Goal: Task Accomplishment & Management: Use online tool/utility

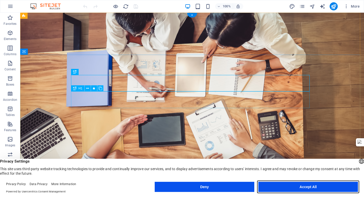
click at [280, 188] on button "Accept All" at bounding box center [308, 186] width 100 height 10
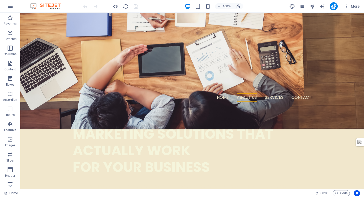
scroll to position [147, 0]
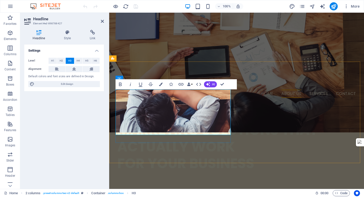
scroll to position [161, 0]
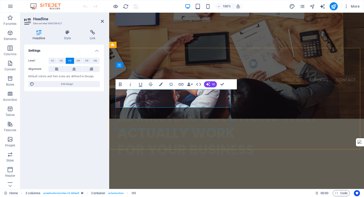
drag, startPoint x: 217, startPoint y: 102, endPoint x: 228, endPoint y: 98, distance: 11.8
click at [120, 82] on icon "button" at bounding box center [120, 84] width 6 height 6
click at [120, 84] on icon "button" at bounding box center [120, 84] width 6 height 6
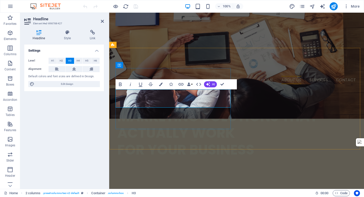
drag, startPoint x: 189, startPoint y: 94, endPoint x: 117, endPoint y: 92, distance: 71.8
click at [59, 60] on button "H2" at bounding box center [61, 61] width 8 height 6
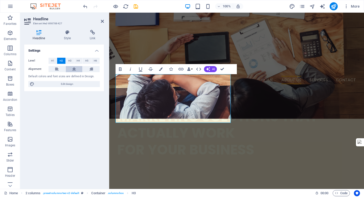
click at [77, 68] on button at bounding box center [74, 69] width 17 height 6
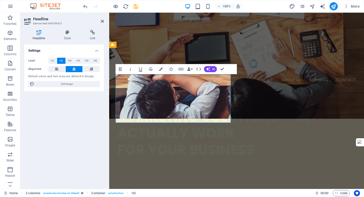
drag, startPoint x: 202, startPoint y: 119, endPoint x: 120, endPoint y: 108, distance: 83.1
click at [68, 62] on span "H3" at bounding box center [69, 61] width 3 height 6
click at [69, 60] on span "H3" at bounding box center [69, 61] width 3 height 6
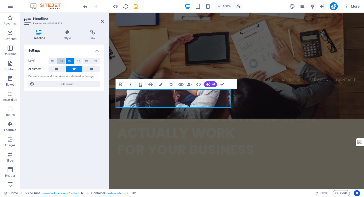
click at [63, 60] on span "H2" at bounding box center [61, 61] width 3 height 6
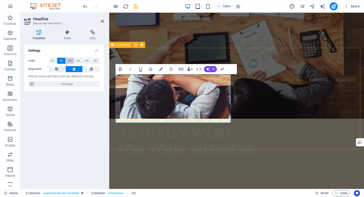
click at [71, 61] on span "H3" at bounding box center [69, 61] width 3 height 6
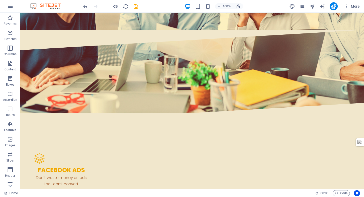
scroll to position [590, 0]
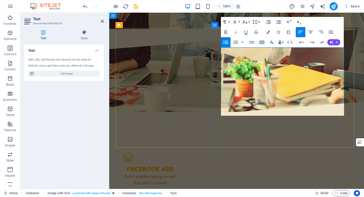
scroll to position [204, 0]
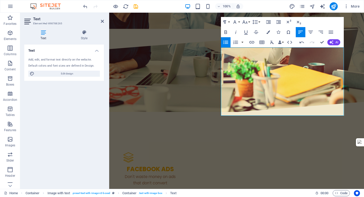
click at [224, 41] on icon "button" at bounding box center [226, 42] width 6 height 6
drag, startPoint x: 241, startPoint y: 101, endPoint x: 217, endPoint y: 99, distance: 23.8
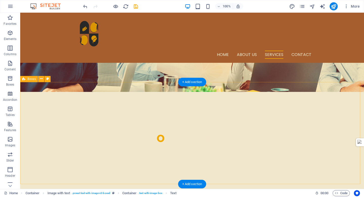
scroll to position [321, 0]
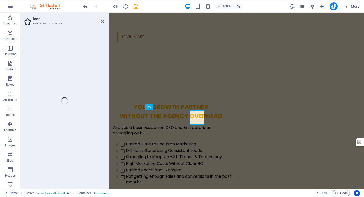
select select "xMidYMid"
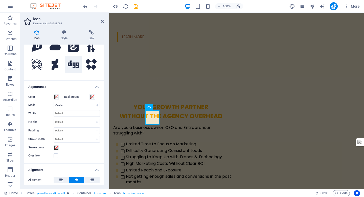
scroll to position [0, 0]
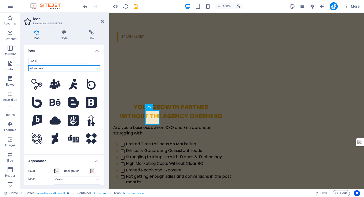
click at [85, 68] on select "All icon sets... IcoFont Ionicons FontAwesome Brands FontAwesome Duotone FontAw…" at bounding box center [63, 68] width 71 height 6
click at [28, 65] on select "All icon sets... IcoFont Ionicons FontAwesome Brands FontAwesome Duotone FontAw…" at bounding box center [63, 68] width 71 height 6
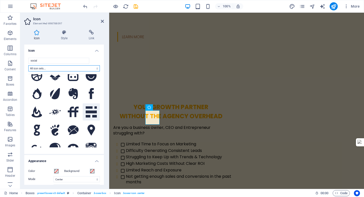
scroll to position [83, 0]
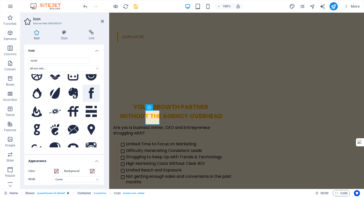
click at [94, 90] on button at bounding box center [91, 92] width 17 height 17
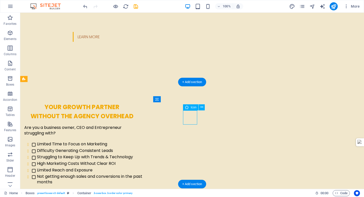
drag, startPoint x: 186, startPoint y: 116, endPoint x: 99, endPoint y: 74, distance: 97.2
select select "xMidYMid"
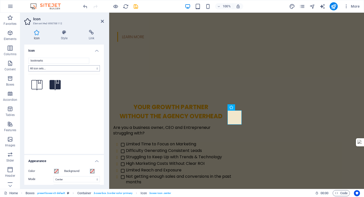
click at [78, 61] on input "bookmarks" at bounding box center [58, 61] width 61 height 6
click at [81, 68] on select "All icon sets... IcoFont Ionicons FontAwesome Brands FontAwesome Duotone FontAw…" at bounding box center [63, 68] width 71 height 6
click at [73, 60] on input "bookmarks" at bounding box center [58, 61] width 61 height 6
type input "b"
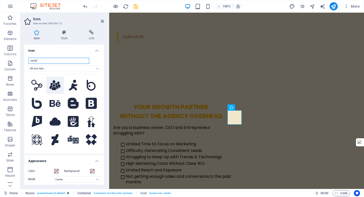
type input "social"
drag, startPoint x: 59, startPoint y: 85, endPoint x: 25, endPoint y: 88, distance: 34.3
click at [59, 85] on icon at bounding box center [55, 85] width 11 height 10
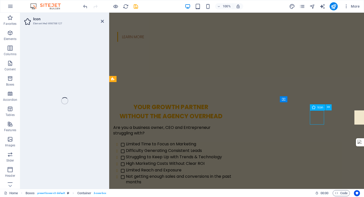
select select "xMidYMid"
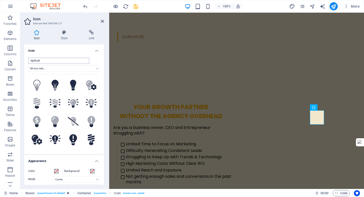
click at [47, 61] on input "lightbulb" at bounding box center [58, 61] width 61 height 6
drag, startPoint x: 46, startPoint y: 61, endPoint x: 25, endPoint y: 60, distance: 22.0
click at [25, 60] on div "lightbulb All icon sets... IcoFont Ionicons FontAwesome Brands FontAwesome Duot…" at bounding box center [64, 104] width 80 height 100
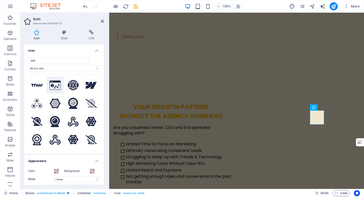
type input "web"
click at [54, 86] on icon at bounding box center [55, 84] width 11 height 9
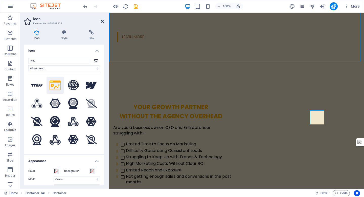
click at [102, 21] on icon at bounding box center [102, 21] width 3 height 4
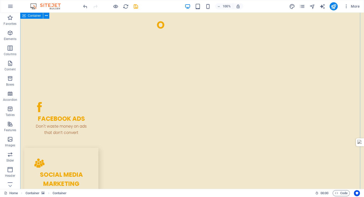
scroll to position [642, 0]
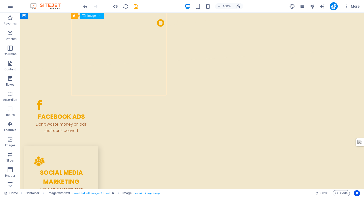
select select "%"
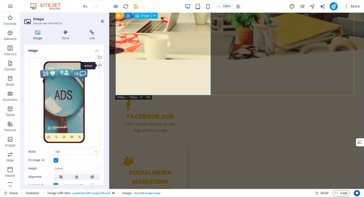
click at [100, 66] on div "Upload" at bounding box center [99, 66] width 8 height 8
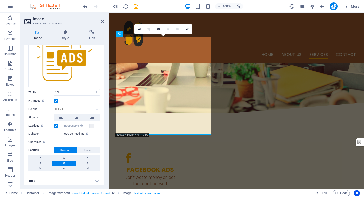
scroll to position [43, 0]
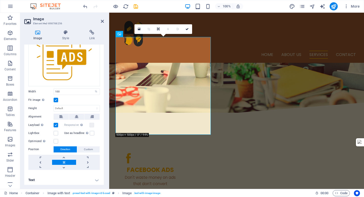
drag, startPoint x: 56, startPoint y: 98, endPoint x: 13, endPoint y: 104, distance: 43.7
click at [56, 98] on label at bounding box center [56, 100] width 5 height 5
click at [0, 0] on input "Fit image Automatically fit image to a fixed width and height" at bounding box center [0, 0] width 0 height 0
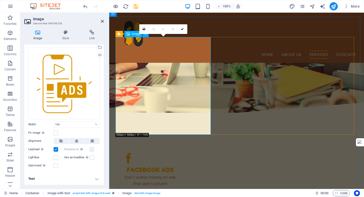
scroll to position [9, 0]
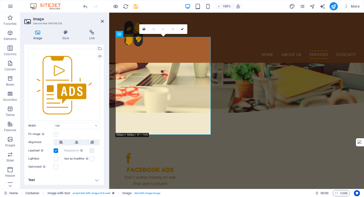
click at [58, 132] on label at bounding box center [56, 134] width 5 height 5
click at [0, 0] on input "Fit image Automatically fit image to a fixed width and height" at bounding box center [0, 0] width 0 height 0
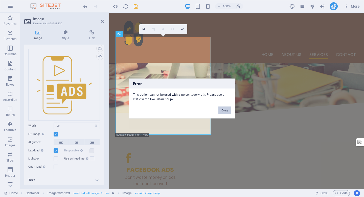
drag, startPoint x: 222, startPoint y: 109, endPoint x: 113, endPoint y: 99, distance: 109.6
click at [222, 109] on button "Okay" at bounding box center [224, 110] width 13 height 8
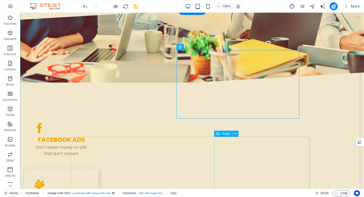
scroll to position [620, 0]
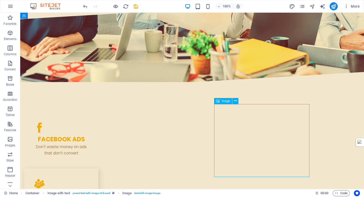
click at [224, 101] on span "Image" at bounding box center [226, 100] width 8 height 3
click at [225, 101] on span "Image" at bounding box center [226, 100] width 8 height 3
select select "%"
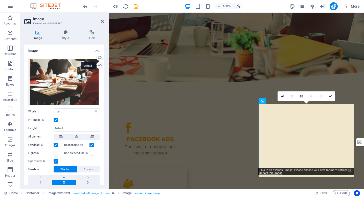
click at [99, 64] on div "Upload" at bounding box center [99, 66] width 8 height 8
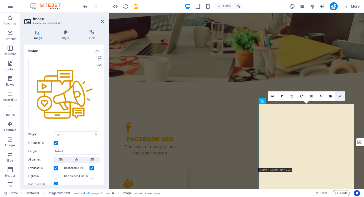
scroll to position [640, 0]
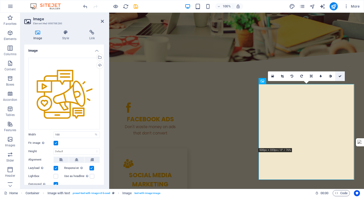
click at [341, 76] on icon at bounding box center [339, 76] width 3 height 3
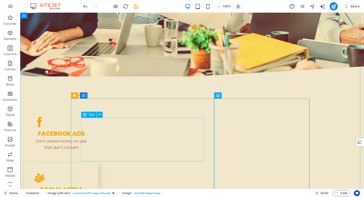
scroll to position [627, 0]
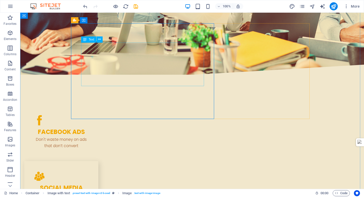
scroll to position [700, 0]
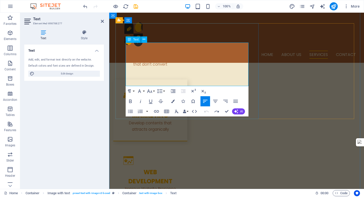
scroll to position [1867, 0]
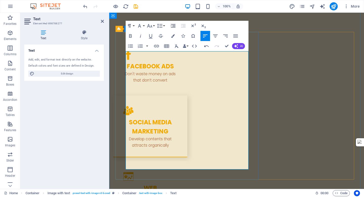
scroll to position [692, 0]
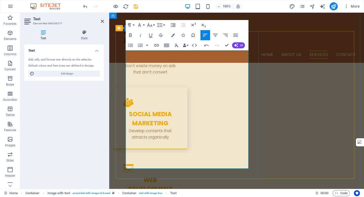
scroll to position [661, 0]
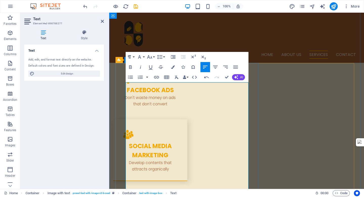
drag, startPoint x: 151, startPoint y: 86, endPoint x: 126, endPoint y: 85, distance: 25.3
drag, startPoint x: 156, startPoint y: 100, endPoint x: 126, endPoint y: 97, distance: 30.2
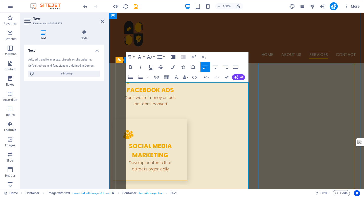
drag, startPoint x: 130, startPoint y: 79, endPoint x: 31, endPoint y: 97, distance: 100.4
click at [130, 79] on icon "button" at bounding box center [130, 77] width 6 height 6
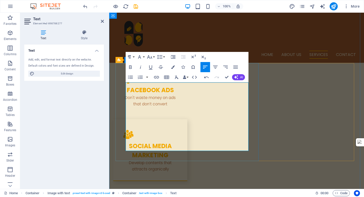
drag, startPoint x: 146, startPoint y: 135, endPoint x: 125, endPoint y: 134, distance: 21.0
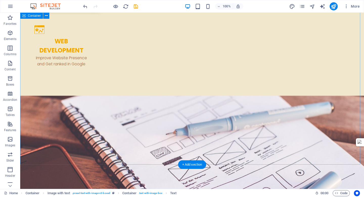
scroll to position [783, 0]
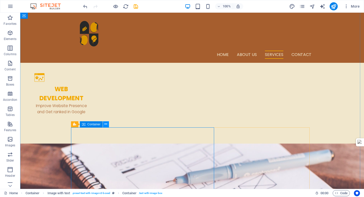
click at [105, 125] on icon at bounding box center [105, 123] width 3 height 5
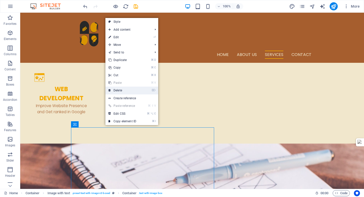
click at [124, 92] on link "⌦ Delete" at bounding box center [122, 90] width 34 height 8
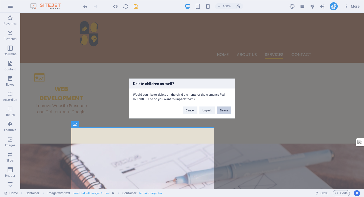
drag, startPoint x: 218, startPoint y: 108, endPoint x: 227, endPoint y: 111, distance: 9.6
click at [227, 111] on button "Delete" at bounding box center [224, 110] width 14 height 8
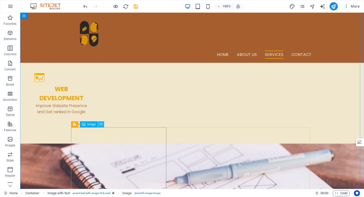
click at [101, 125] on icon at bounding box center [101, 123] width 3 height 5
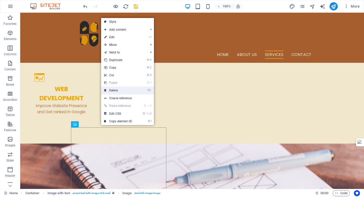
click at [132, 90] on link "⌦ Delete" at bounding box center [118, 90] width 34 height 8
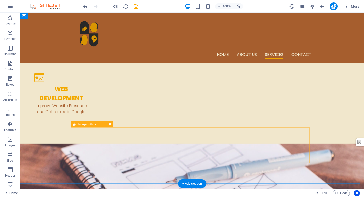
click at [105, 124] on icon at bounding box center [104, 123] width 3 height 5
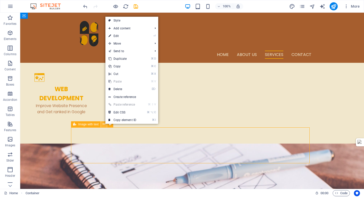
click at [105, 124] on icon at bounding box center [104, 123] width 3 height 5
click at [105, 125] on icon at bounding box center [104, 123] width 3 height 5
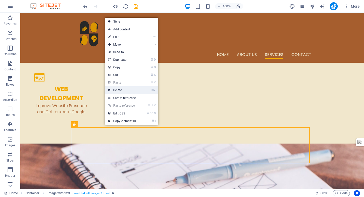
drag, startPoint x: 93, startPoint y: 80, endPoint x: 113, endPoint y: 92, distance: 23.6
click at [113, 92] on link "⌦ Delete" at bounding box center [122, 90] width 34 height 8
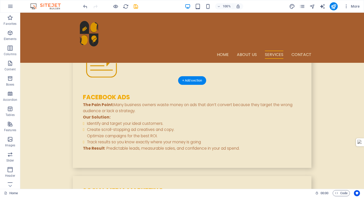
scroll to position [935, 0]
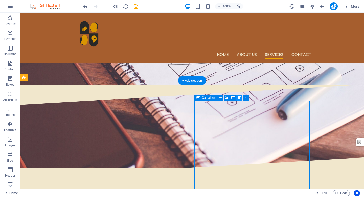
click at [238, 98] on icon at bounding box center [239, 97] width 3 height 5
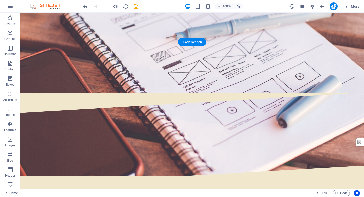
scroll to position [1124, 0]
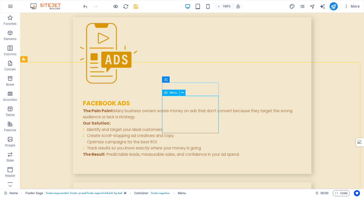
click at [171, 92] on span "Menu" at bounding box center [174, 92] width 8 height 3
click at [183, 93] on icon at bounding box center [182, 92] width 3 height 5
click at [182, 93] on icon at bounding box center [182, 92] width 3 height 5
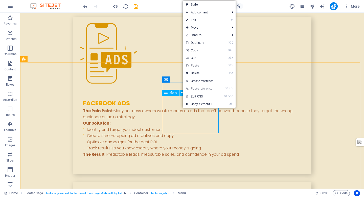
click at [197, 20] on link "⏎ Edit" at bounding box center [200, 20] width 34 height 8
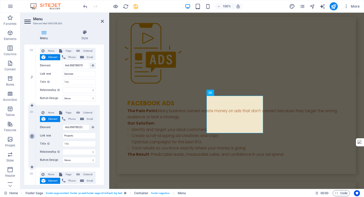
click at [32, 136] on icon at bounding box center [32, 136] width 3 height 4
select select
type input "Team"
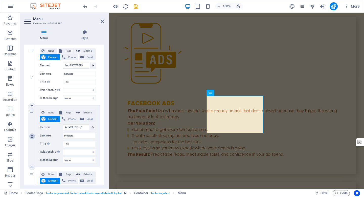
select select
type input "#ed-898788199"
type input "Contact"
select select
click at [33, 136] on icon at bounding box center [32, 136] width 3 height 4
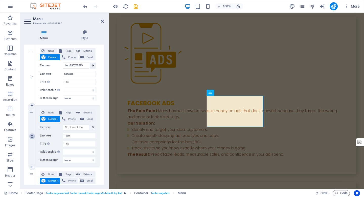
select select
type input "#ed-898788199"
type input "Contact"
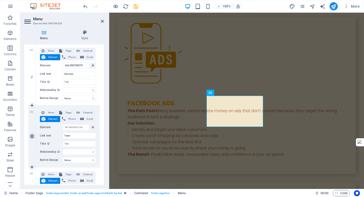
select select
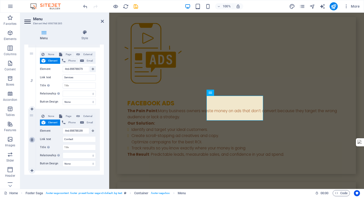
scroll to position [169, 0]
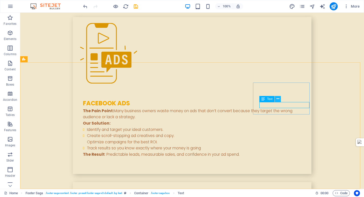
click at [277, 99] on icon at bounding box center [277, 98] width 3 height 5
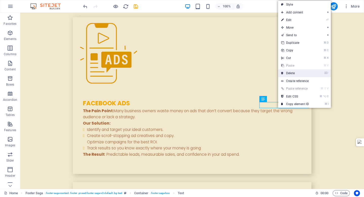
click at [283, 71] on icon at bounding box center [282, 73] width 3 height 8
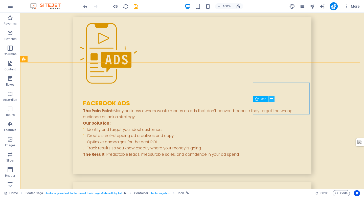
click at [270, 99] on icon at bounding box center [271, 98] width 3 height 5
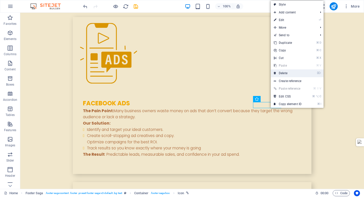
click at [282, 72] on link "⌦ Delete" at bounding box center [288, 73] width 34 height 8
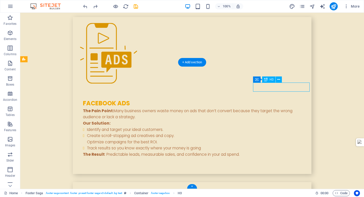
click at [272, 99] on icon at bounding box center [271, 98] width 3 height 5
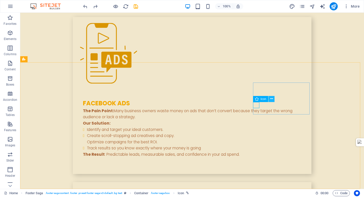
click at [271, 100] on icon at bounding box center [271, 98] width 3 height 5
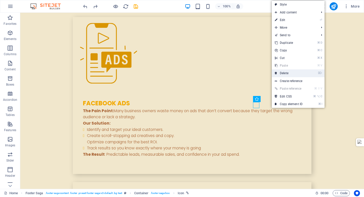
click at [283, 71] on link "⌦ Delete" at bounding box center [289, 73] width 34 height 8
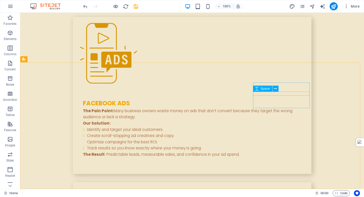
scroll to position [1122, 0]
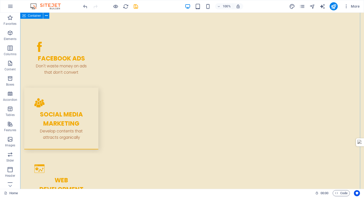
scroll to position [704, 0]
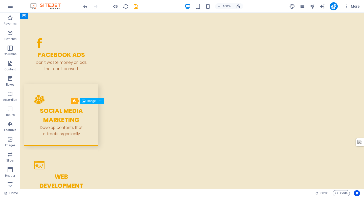
scroll to position [726, 0]
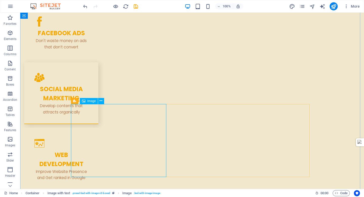
click at [92, 102] on div "Image" at bounding box center [89, 101] width 18 height 6
click at [90, 102] on span "Image" at bounding box center [91, 100] width 8 height 3
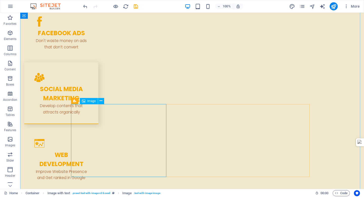
select select "%"
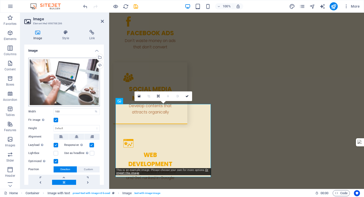
click at [100, 65] on div "Upload" at bounding box center [99, 66] width 8 height 8
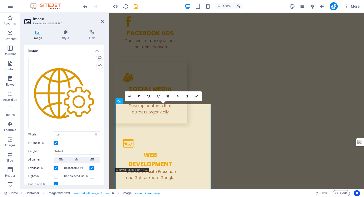
click at [197, 96] on icon at bounding box center [196, 95] width 3 height 3
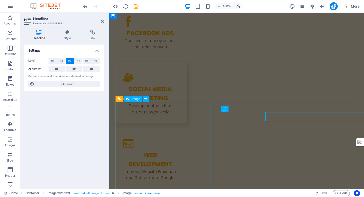
scroll to position [728, 0]
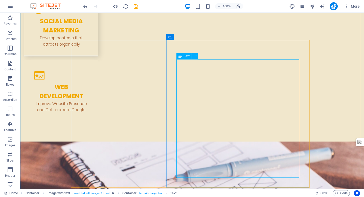
scroll to position [795, 0]
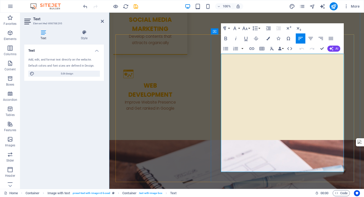
drag, startPoint x: 248, startPoint y: 58, endPoint x: 245, endPoint y: 56, distance: 4.1
drag, startPoint x: 249, startPoint y: 57, endPoint x: 330, endPoint y: 61, distance: 81.2
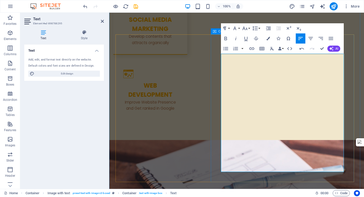
click at [226, 40] on icon "button" at bounding box center [225, 39] width 3 height 4
drag, startPoint x: 248, startPoint y: 70, endPoint x: 221, endPoint y: 69, distance: 27.0
click at [227, 39] on icon "button" at bounding box center [226, 38] width 6 height 6
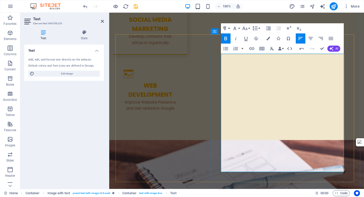
click at [228, 49] on icon "button" at bounding box center [225, 48] width 5 height 3
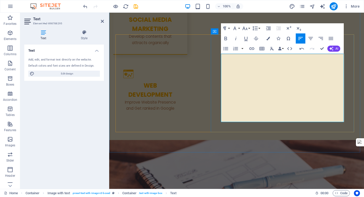
drag, startPoint x: 241, startPoint y: 113, endPoint x: 221, endPoint y: 92, distance: 29.8
click at [226, 37] on icon "button" at bounding box center [226, 38] width 6 height 6
drag, startPoint x: 322, startPoint y: 49, endPoint x: 298, endPoint y: 37, distance: 26.6
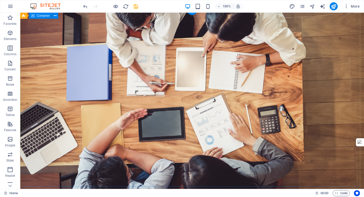
scroll to position [0, 0]
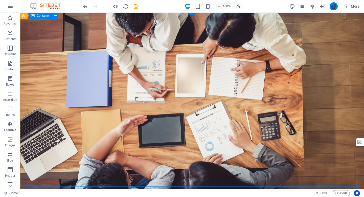
click at [332, 8] on icon "publish" at bounding box center [333, 7] width 6 height 6
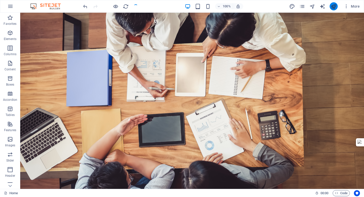
scroll to position [0, 0]
